Goal: Check status: Check status

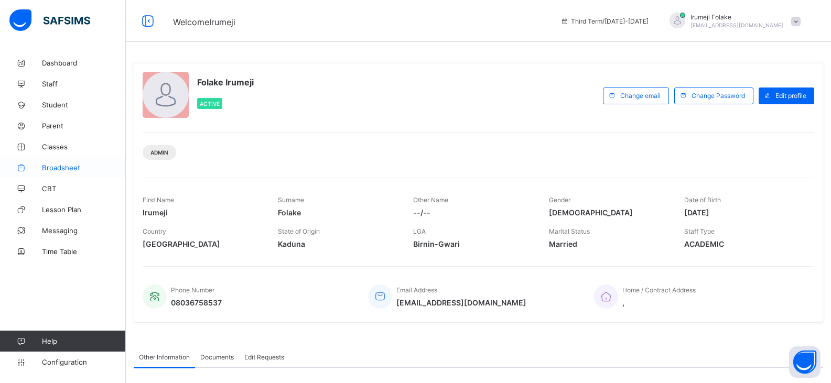
click at [61, 168] on span "Broadsheet" at bounding box center [84, 168] width 84 height 8
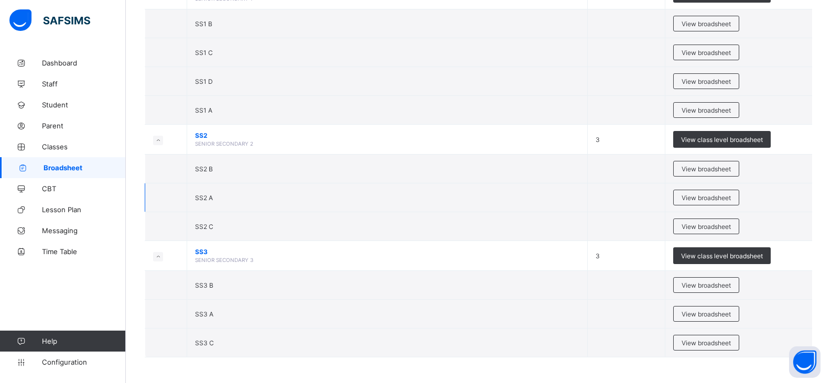
scroll to position [934, 0]
click at [731, 311] on span "View broadsheet" at bounding box center [706, 314] width 49 height 8
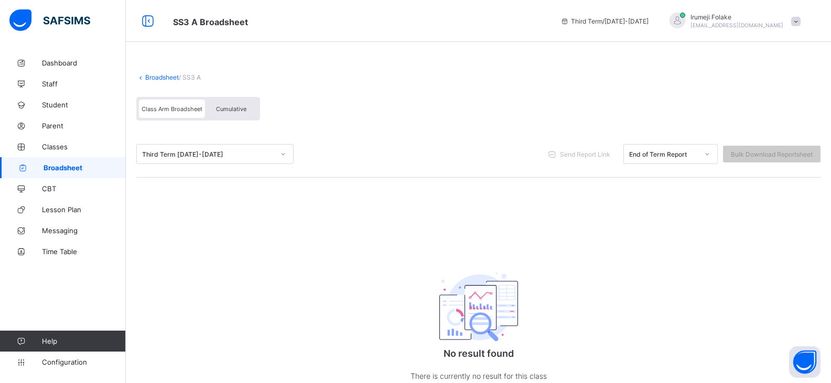
click at [287, 153] on div at bounding box center [283, 154] width 18 height 17
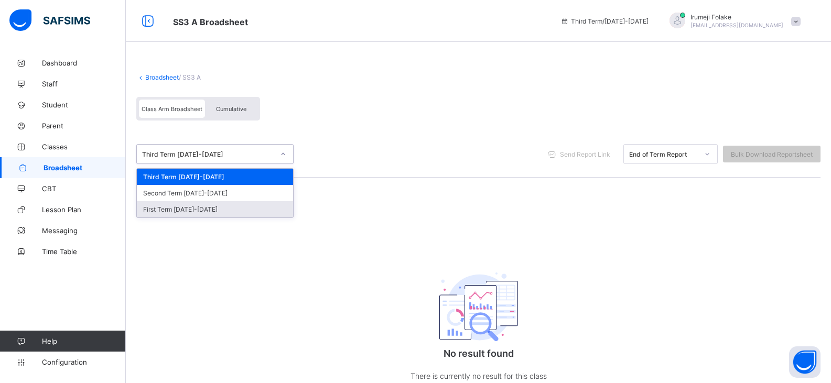
click at [235, 208] on div "First Term [DATE]-[DATE]" at bounding box center [215, 209] width 156 height 16
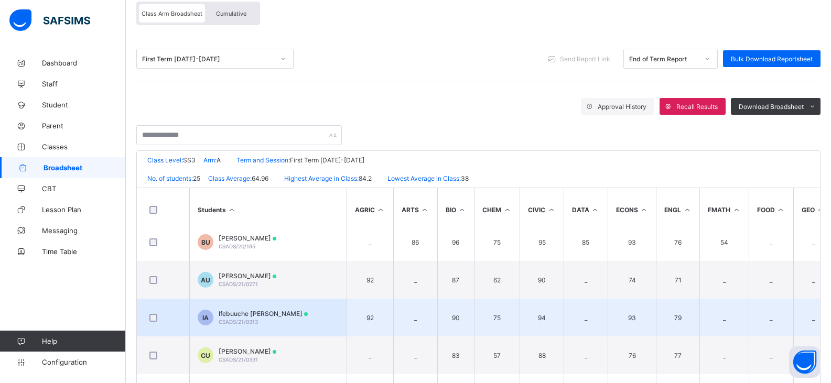
scroll to position [184, 0]
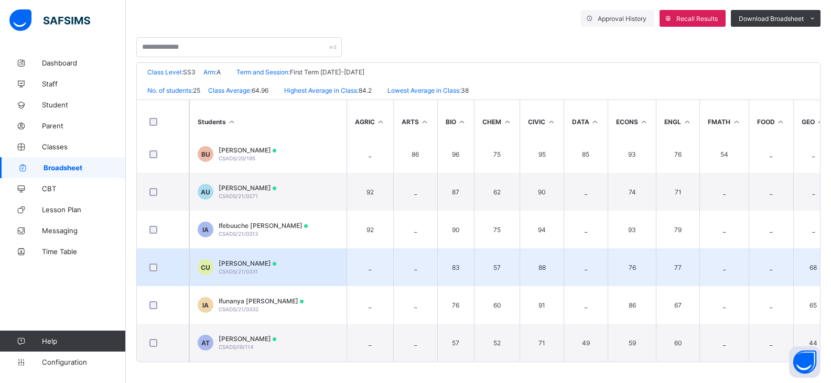
click at [276, 264] on div "[PERSON_NAME] CSADS/21/0331" at bounding box center [248, 268] width 58 height 16
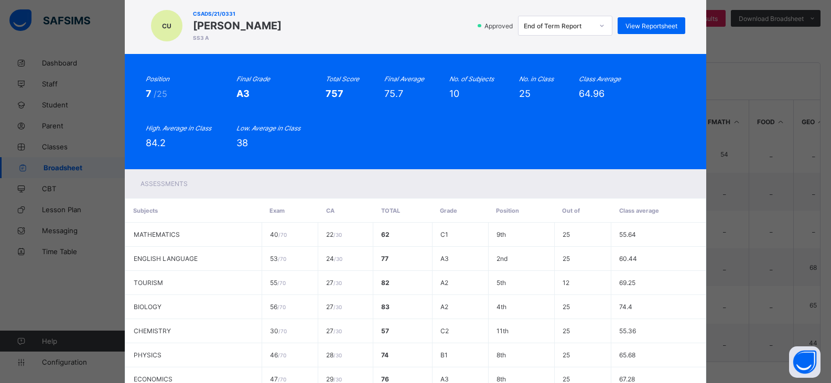
scroll to position [0, 0]
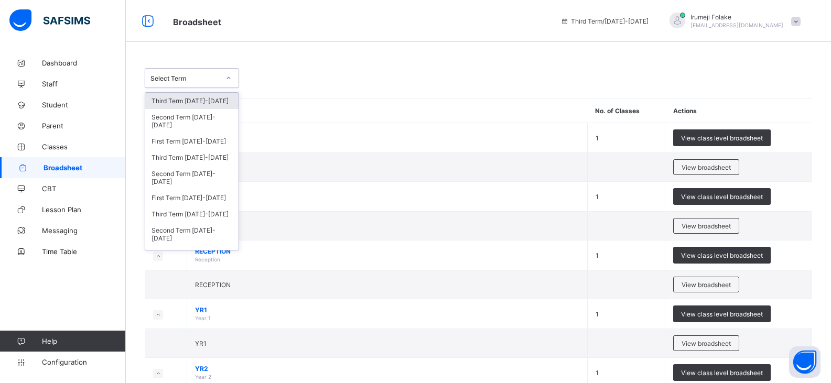
click at [224, 78] on div at bounding box center [229, 78] width 18 height 17
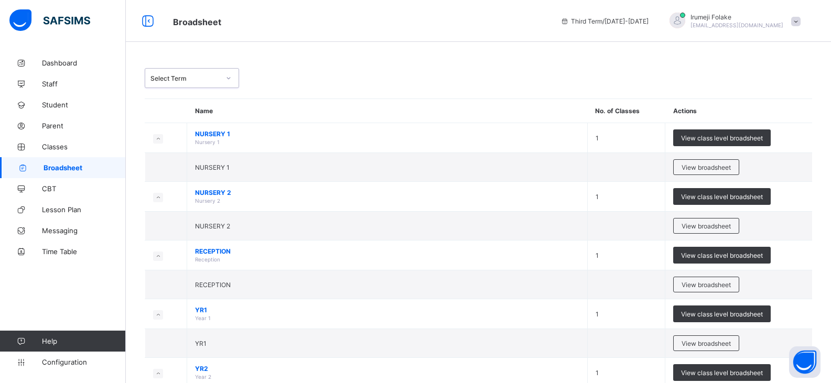
click at [229, 76] on icon at bounding box center [228, 78] width 6 height 10
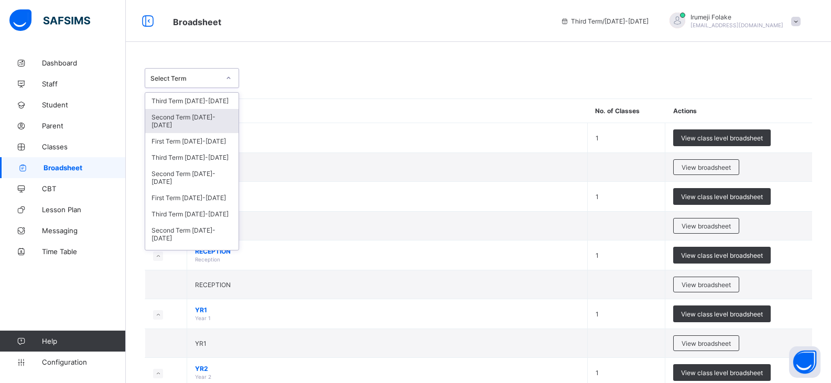
click at [203, 120] on div "Second Term [DATE]-[DATE]" at bounding box center [191, 121] width 93 height 24
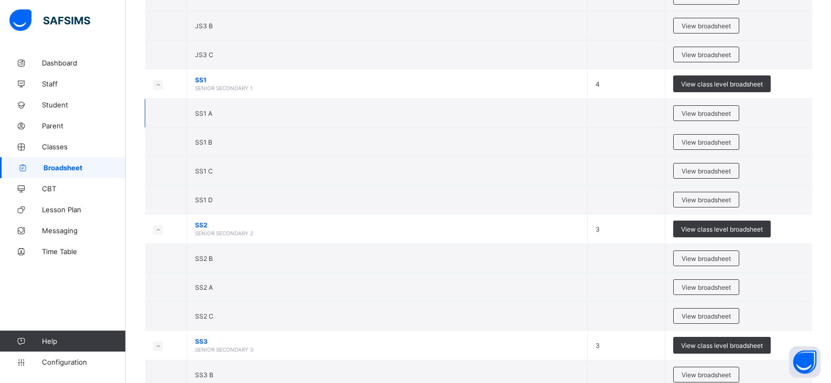
scroll to position [1000, 0]
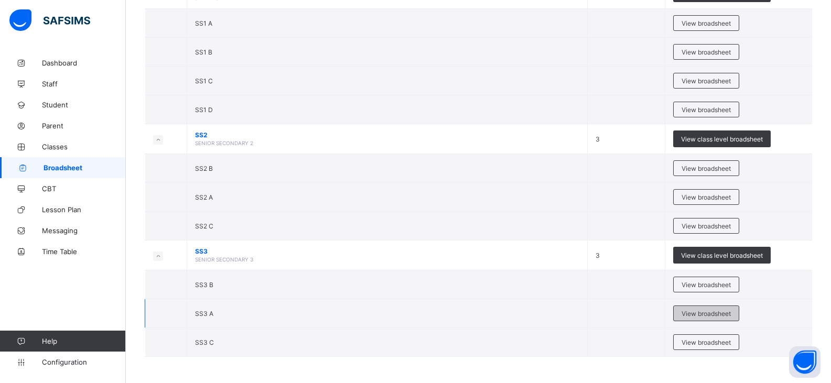
click at [705, 315] on span "View broadsheet" at bounding box center [706, 314] width 49 height 8
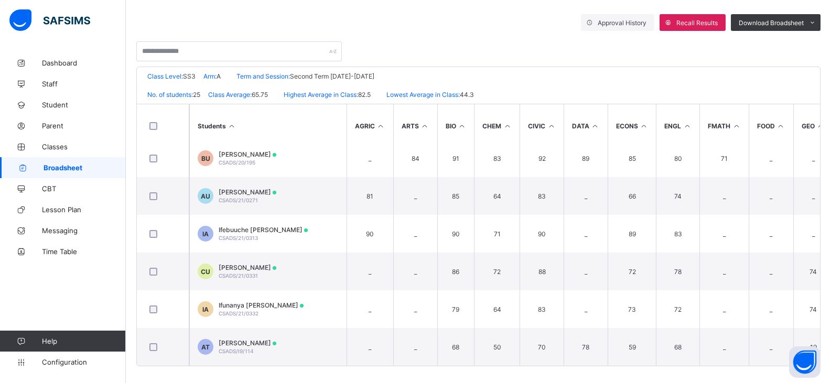
scroll to position [184, 0]
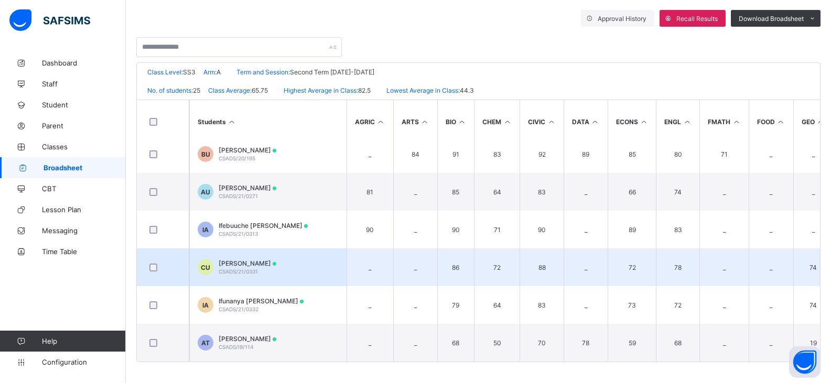
click at [306, 263] on td "CU [PERSON_NAME] CSADS/21/0331" at bounding box center [267, 268] width 157 height 38
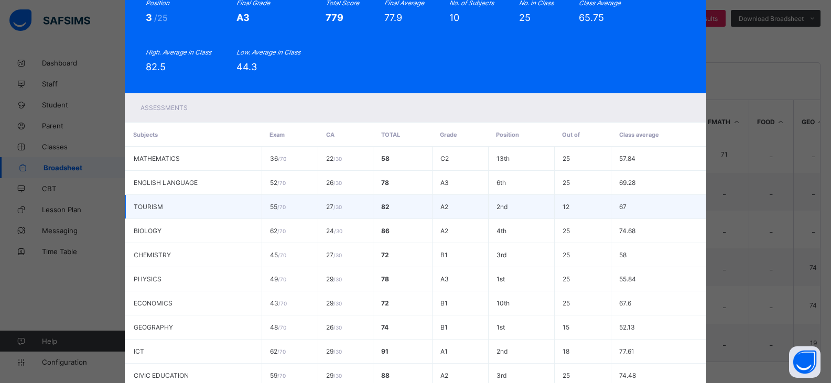
scroll to position [157, 0]
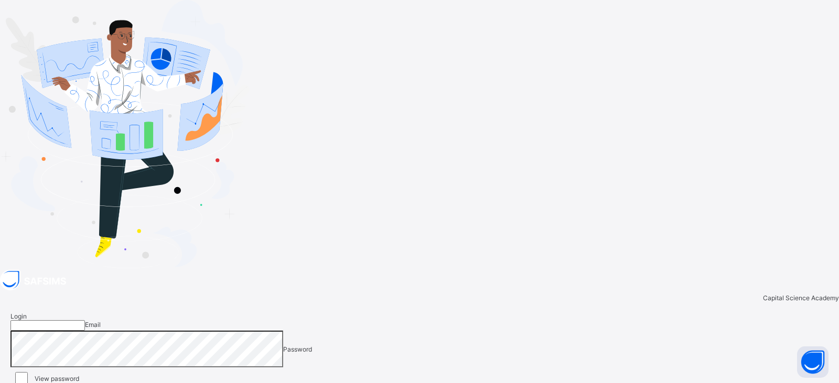
click at [85, 320] on input "email" at bounding box center [47, 325] width 74 height 10
type input "**********"
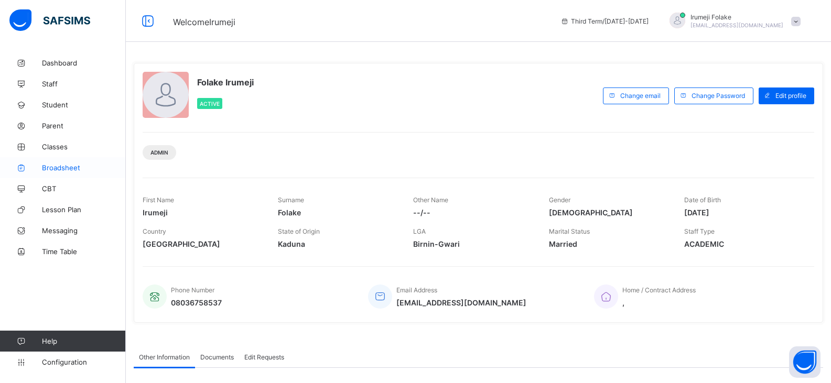
click at [63, 167] on span "Broadsheet" at bounding box center [84, 168] width 84 height 8
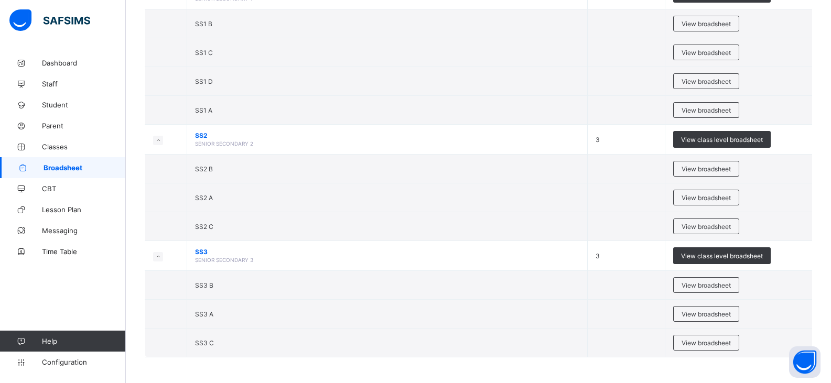
scroll to position [934, 0]
click at [714, 312] on span "View broadsheet" at bounding box center [706, 314] width 49 height 8
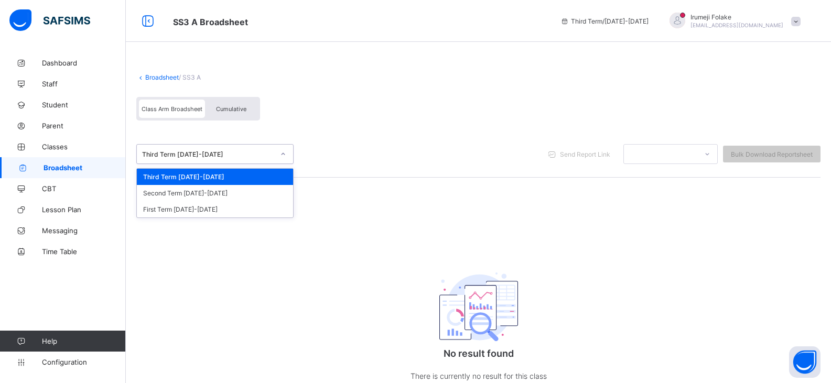
click at [284, 157] on icon at bounding box center [283, 154] width 6 height 10
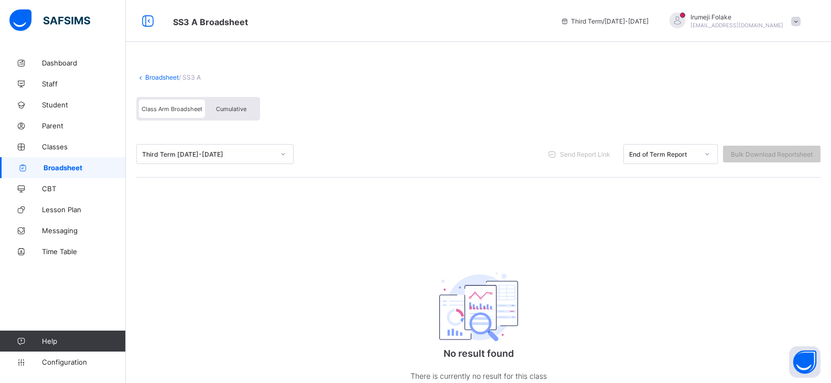
click at [281, 156] on icon at bounding box center [283, 154] width 6 height 10
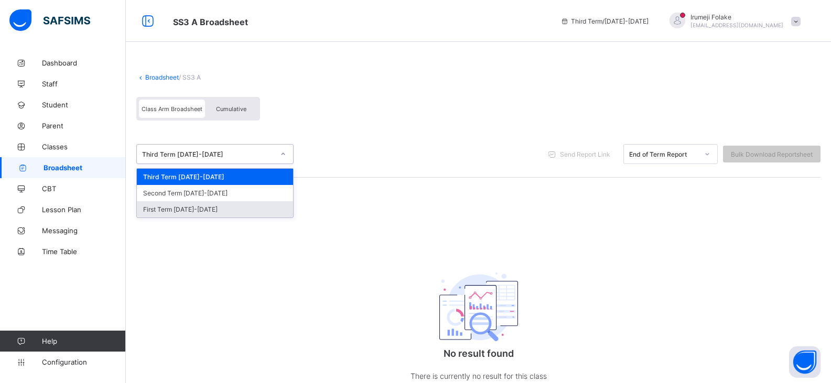
click at [235, 208] on div "First Term [DATE]-[DATE]" at bounding box center [215, 209] width 156 height 16
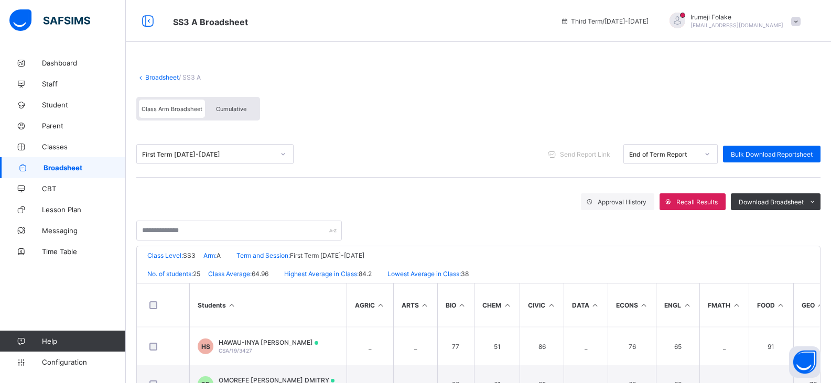
scroll to position [210, 0]
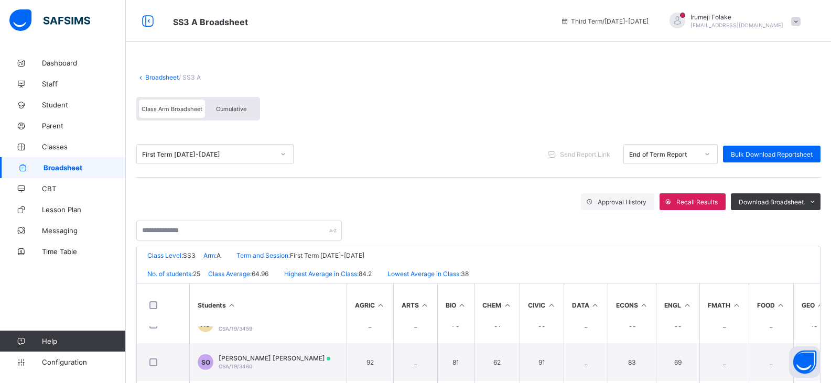
click at [151, 76] on link "Broadsheet" at bounding box center [162, 77] width 34 height 8
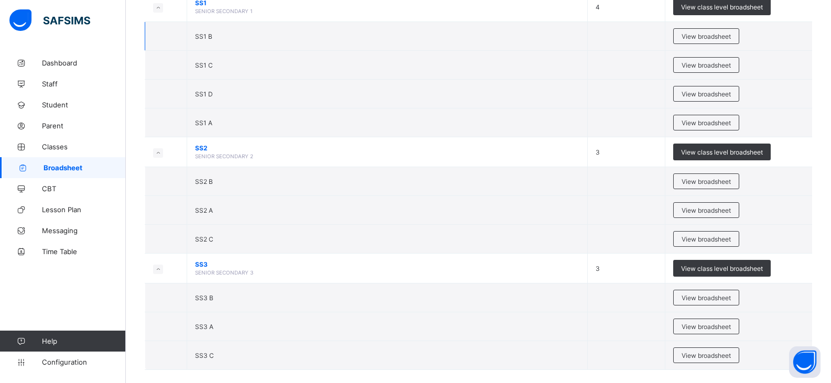
scroll to position [934, 0]
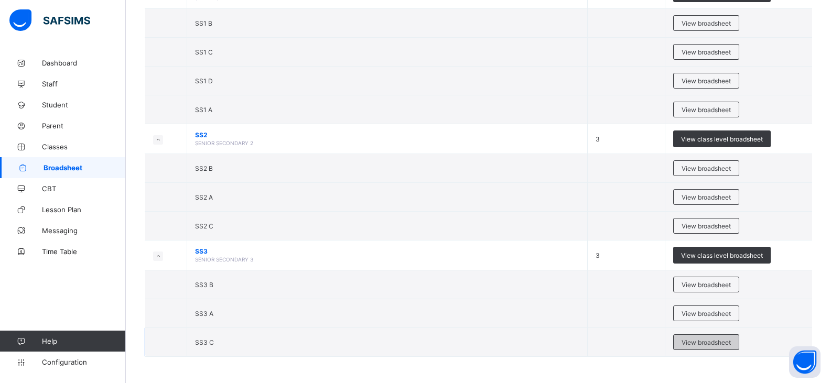
click at [708, 341] on span "View broadsheet" at bounding box center [706, 343] width 49 height 8
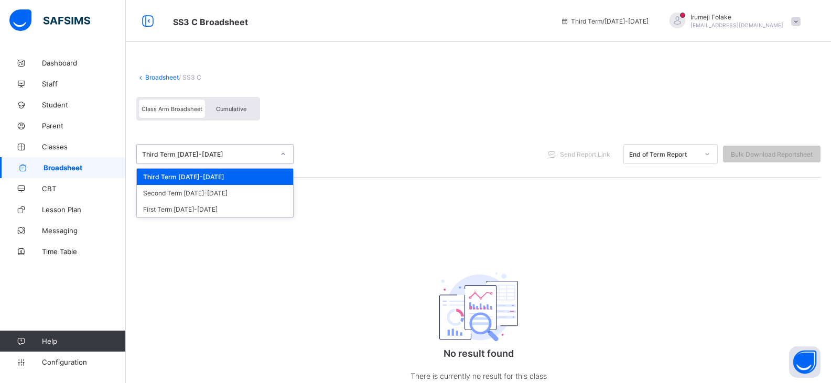
click at [284, 152] on icon at bounding box center [283, 154] width 6 height 10
click at [230, 207] on div "First Term [DATE]-[DATE]" at bounding box center [215, 209] width 156 height 16
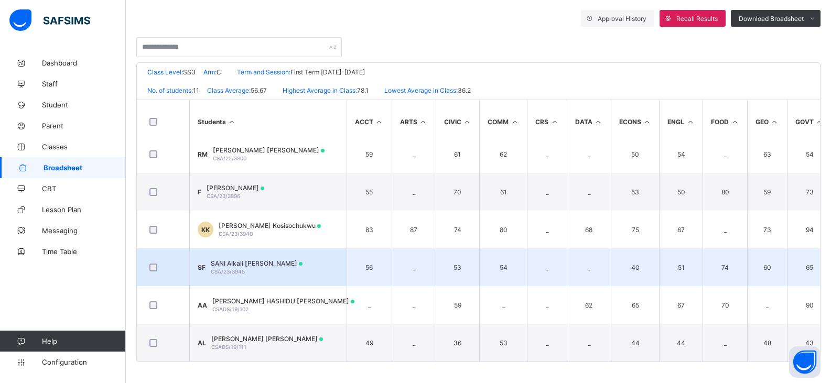
scroll to position [148, 0]
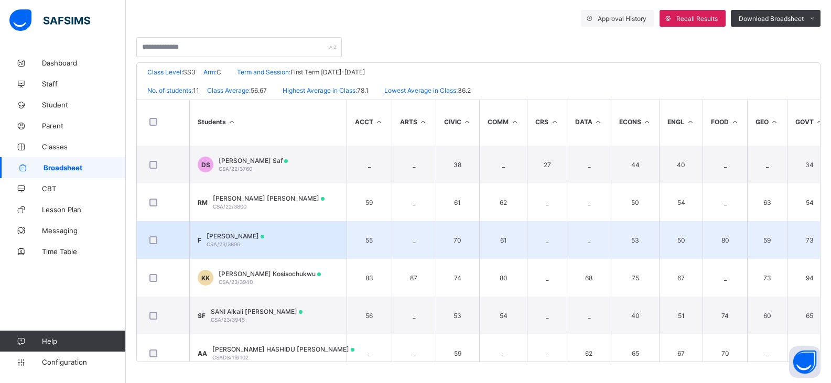
click at [286, 236] on td "F [PERSON_NAME] CSA/23/3896" at bounding box center [267, 240] width 157 height 38
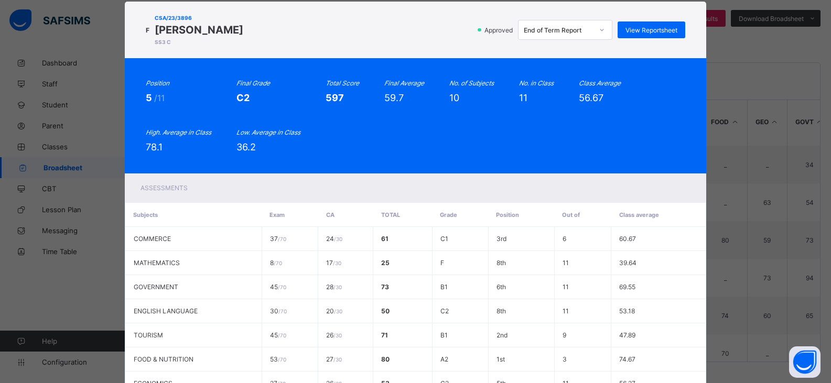
scroll to position [0, 0]
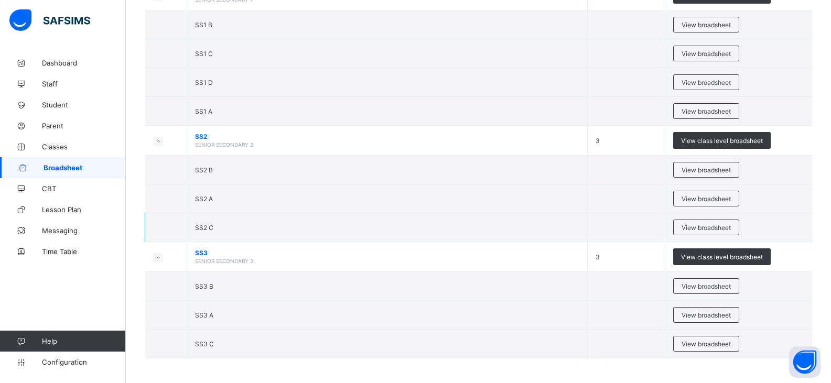
scroll to position [934, 0]
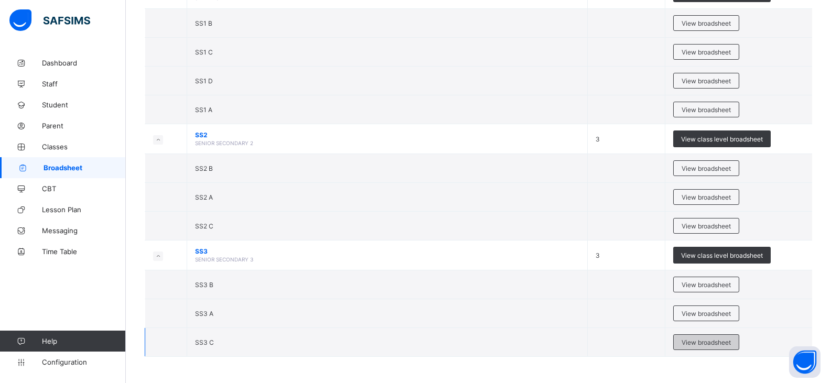
click at [707, 340] on span "View broadsheet" at bounding box center [706, 343] width 49 height 8
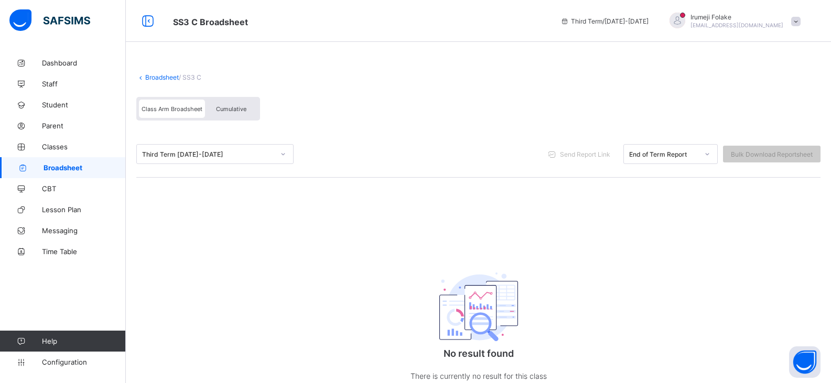
click at [284, 149] on div at bounding box center [283, 154] width 18 height 17
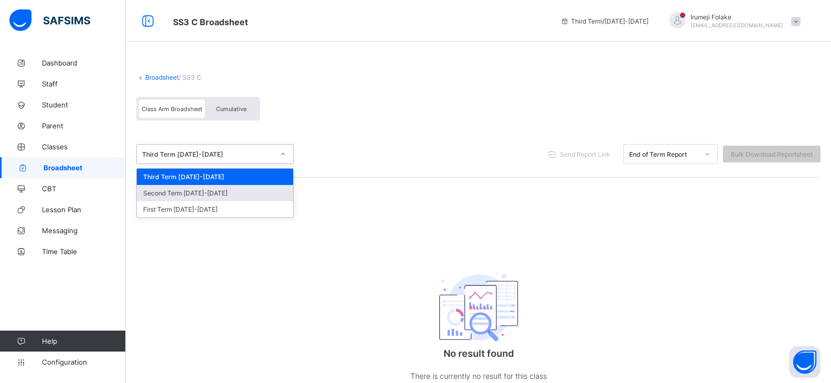
click at [244, 196] on div "Second Term [DATE]-[DATE]" at bounding box center [215, 193] width 156 height 16
